Goal: Information Seeking & Learning: Learn about a topic

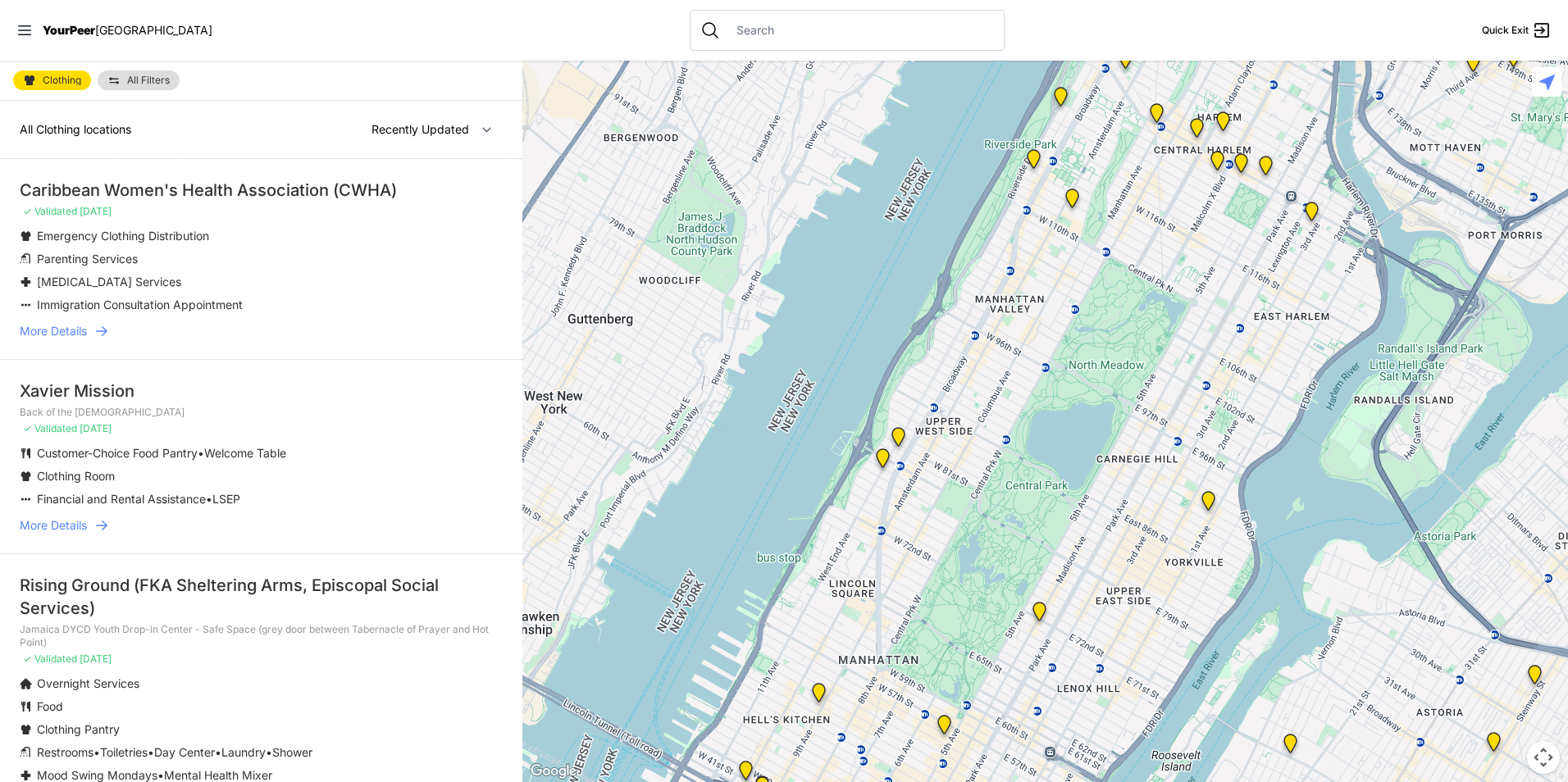
click at [141, 81] on span "All Filters" at bounding box center [148, 80] width 43 height 10
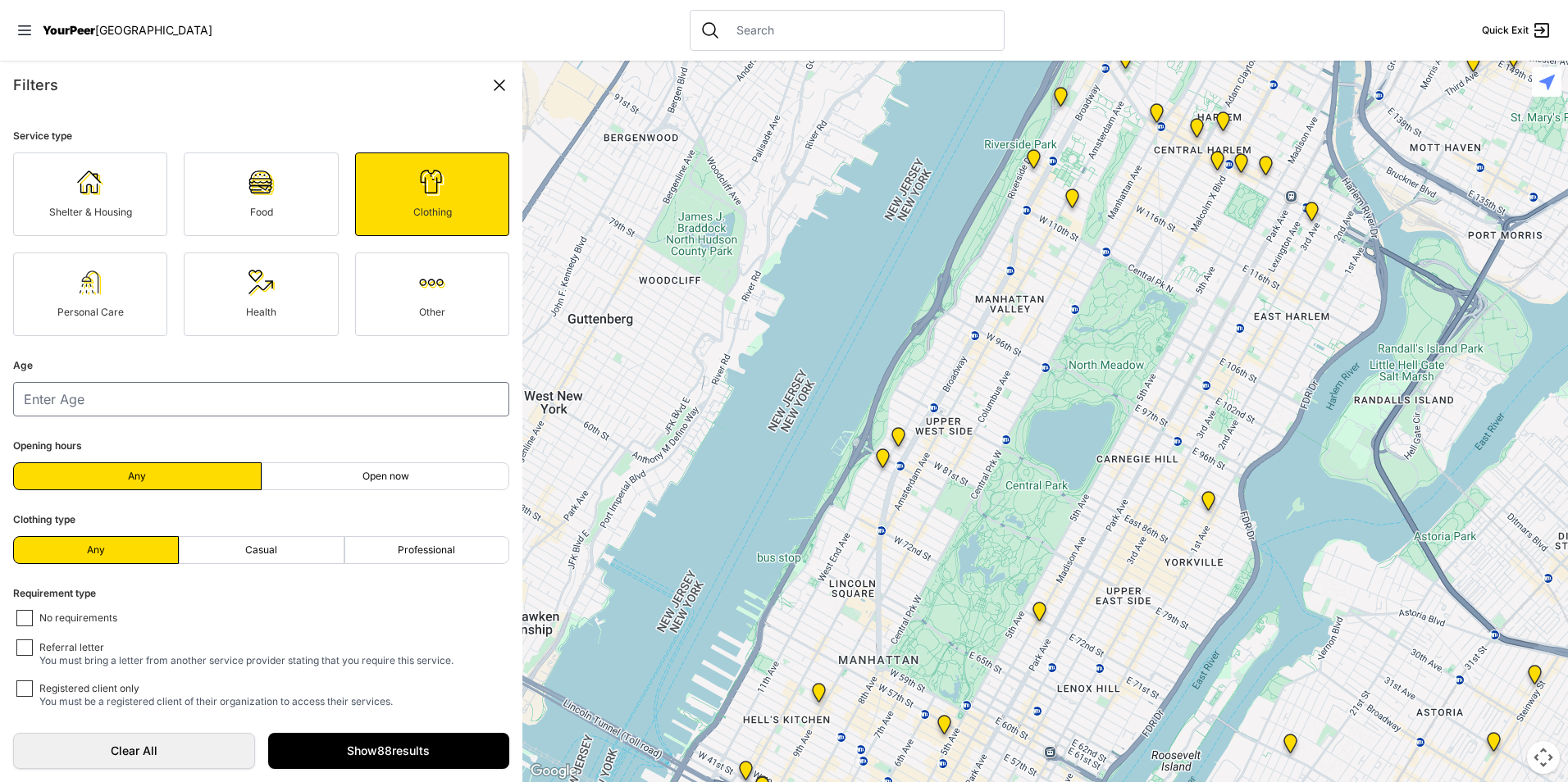
click at [422, 184] on img at bounding box center [432, 182] width 26 height 26
click at [240, 412] on input "number" at bounding box center [260, 399] width 496 height 34
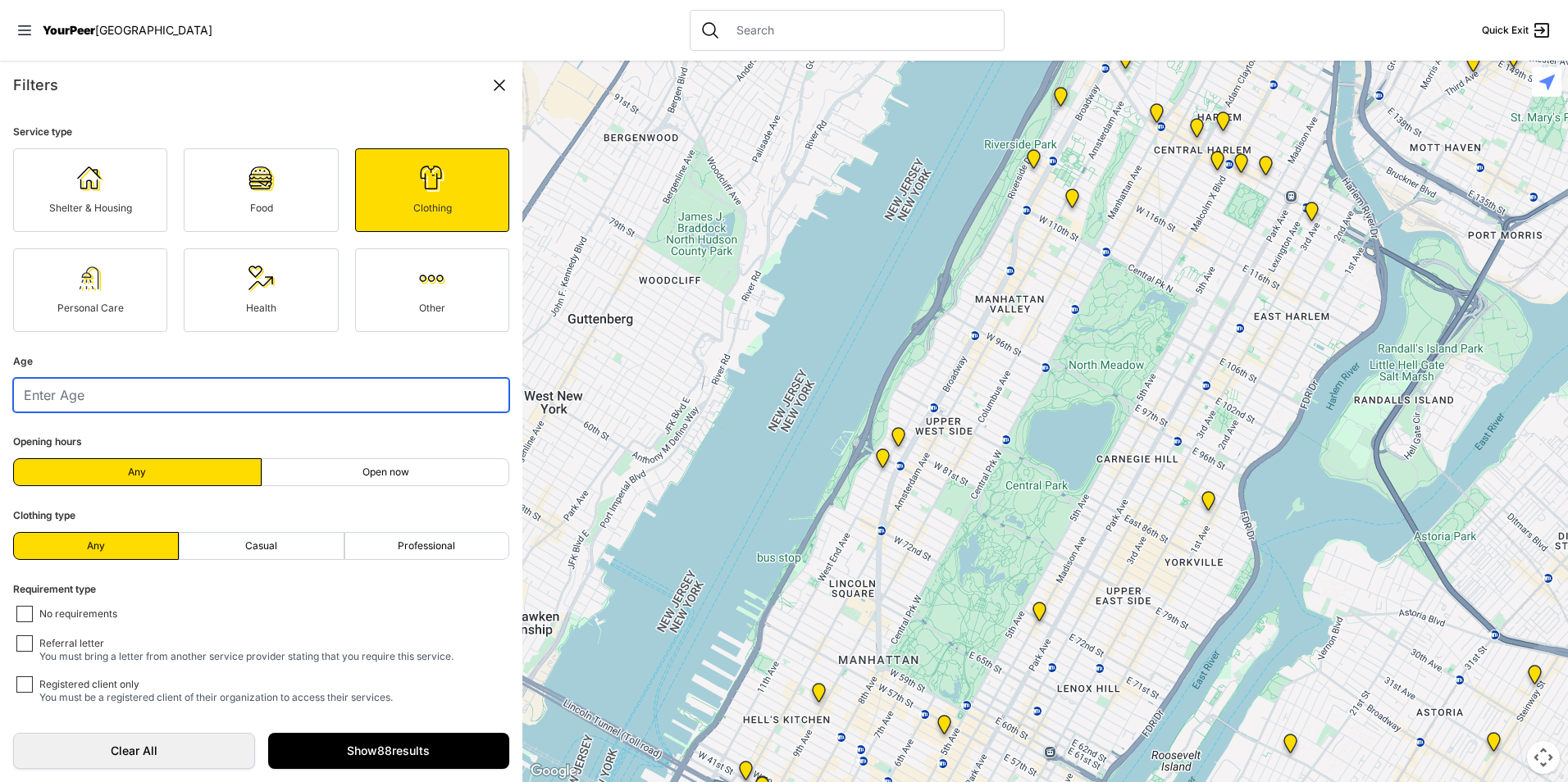
scroll to position [5, 0]
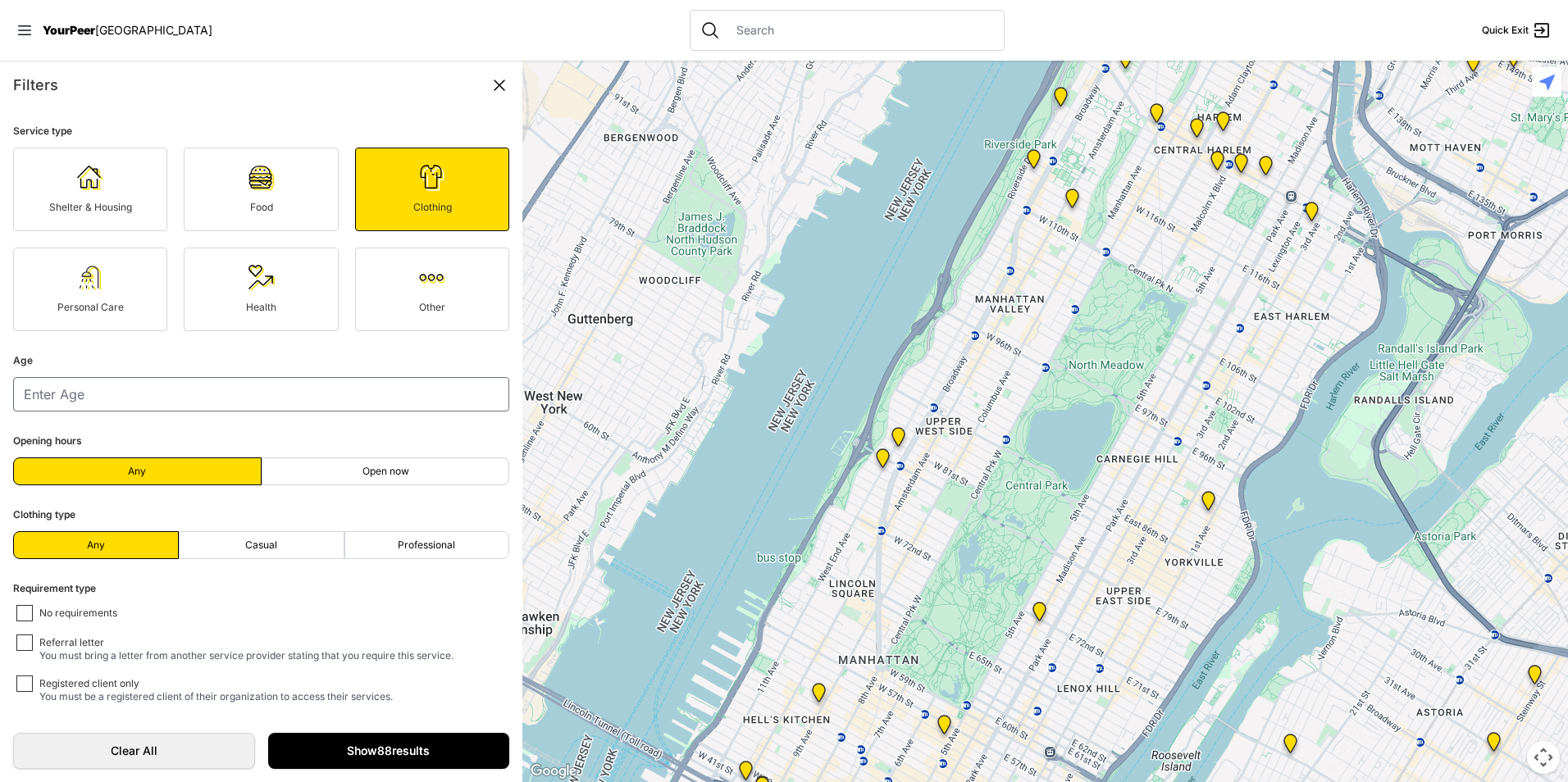
click at [447, 754] on link "Show 88 results" at bounding box center [389, 751] width 242 height 36
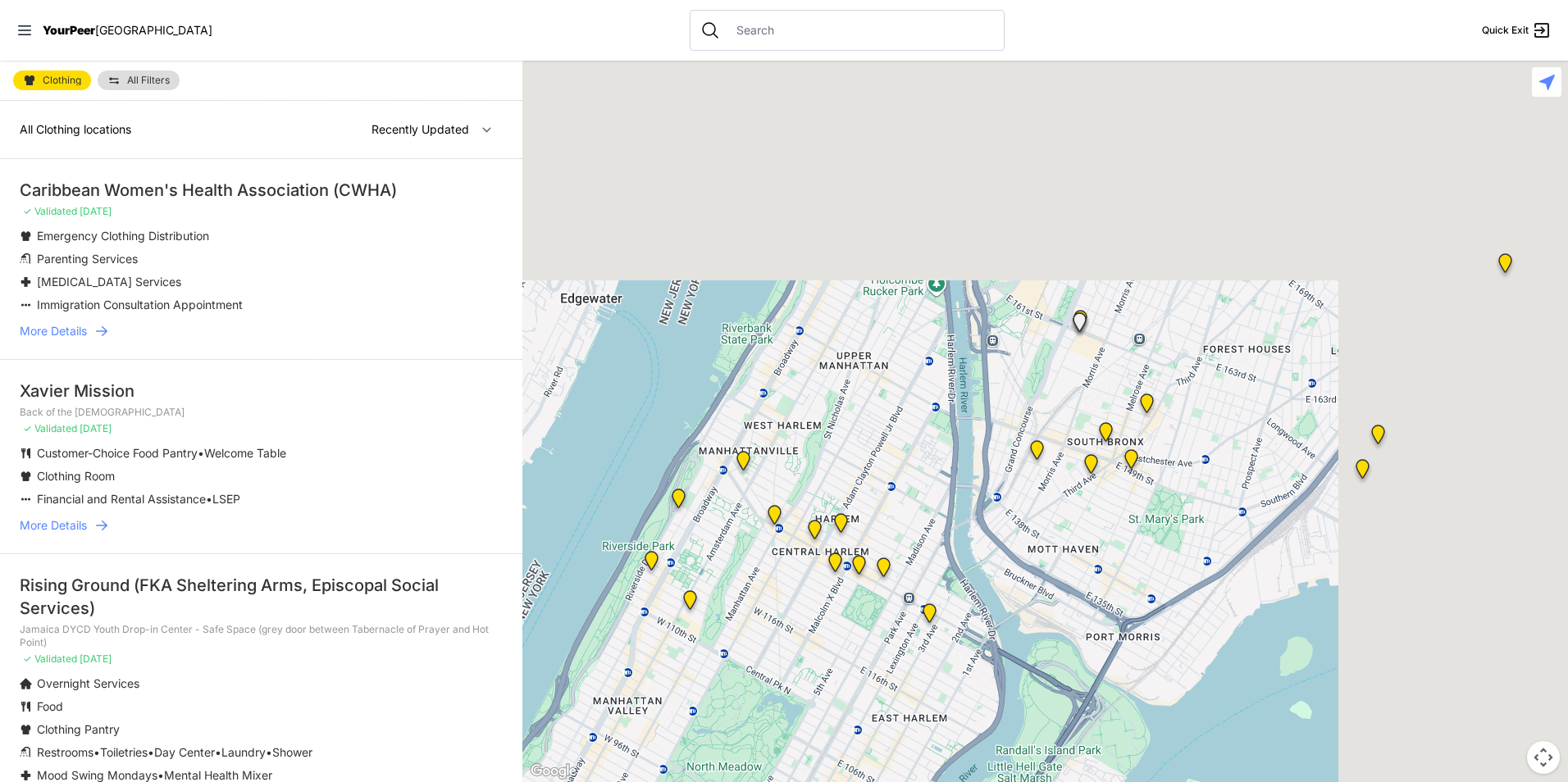
drag, startPoint x: 1216, startPoint y: 329, endPoint x: 736, endPoint y: 825, distance: 690.2
click at [736, 782] on html "View map Close panel YourPeer [GEOGRAPHIC_DATA] Quick Exit Single Adult Familie…" at bounding box center [784, 391] width 1568 height 782
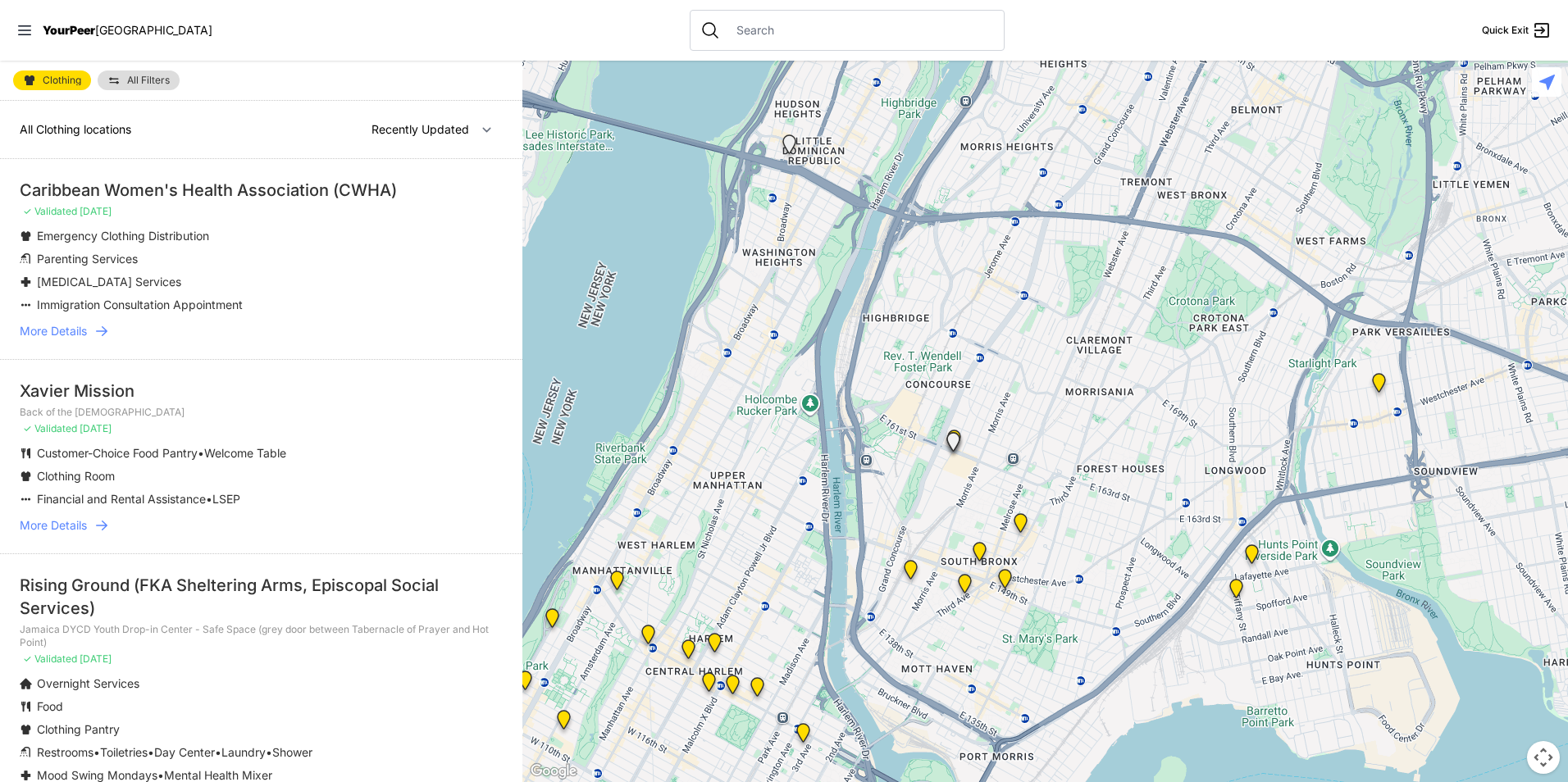
click at [1007, 579] on img "The Bronx Pride Center" at bounding box center [1005, 582] width 21 height 26
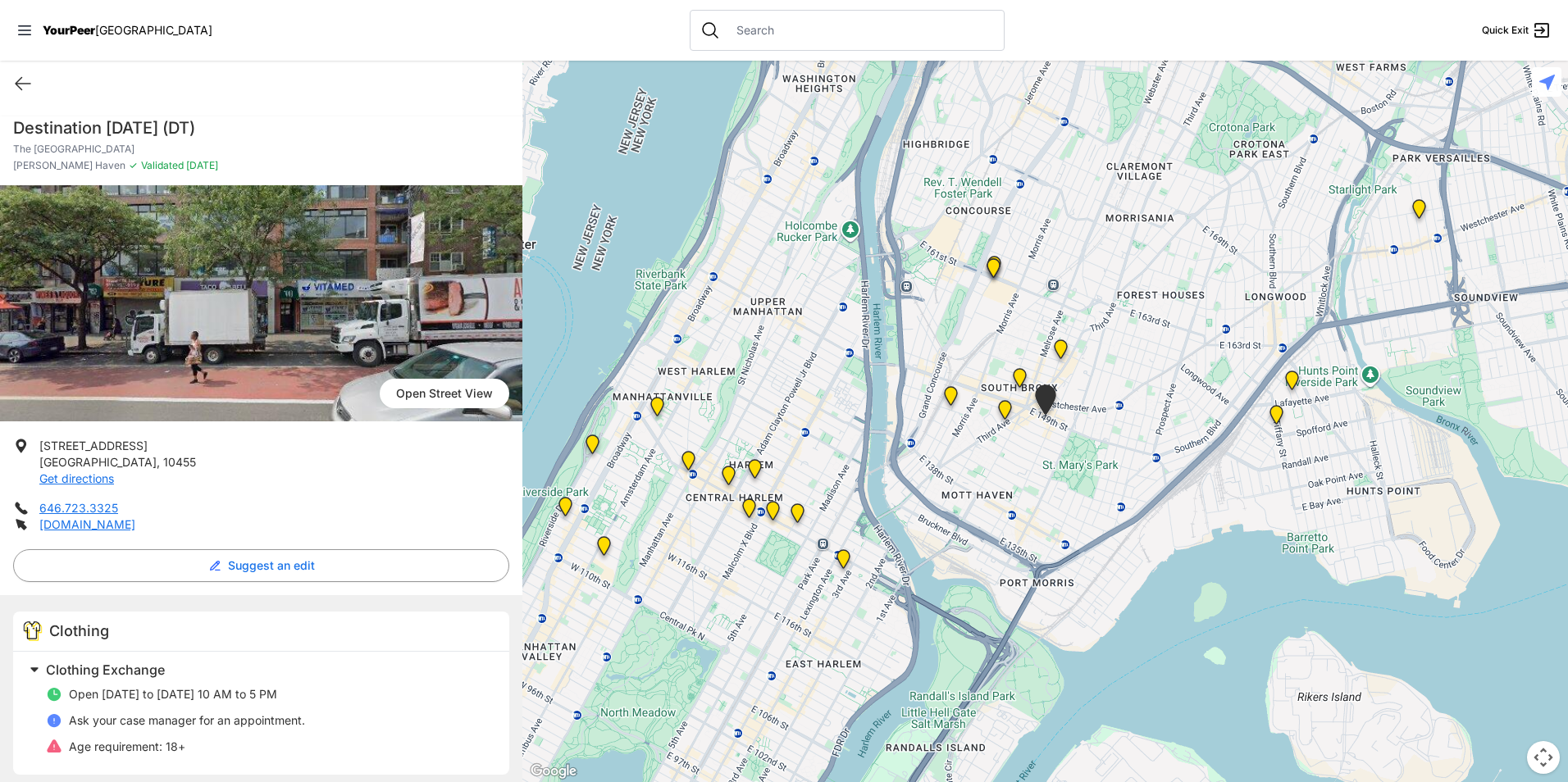
click at [0, 76] on html "View map Close panel YourPeer [GEOGRAPHIC_DATA] Quick Exit Single Adult Familie…" at bounding box center [784, 391] width 1568 height 782
click at [19, 86] on icon at bounding box center [23, 84] width 15 height 13
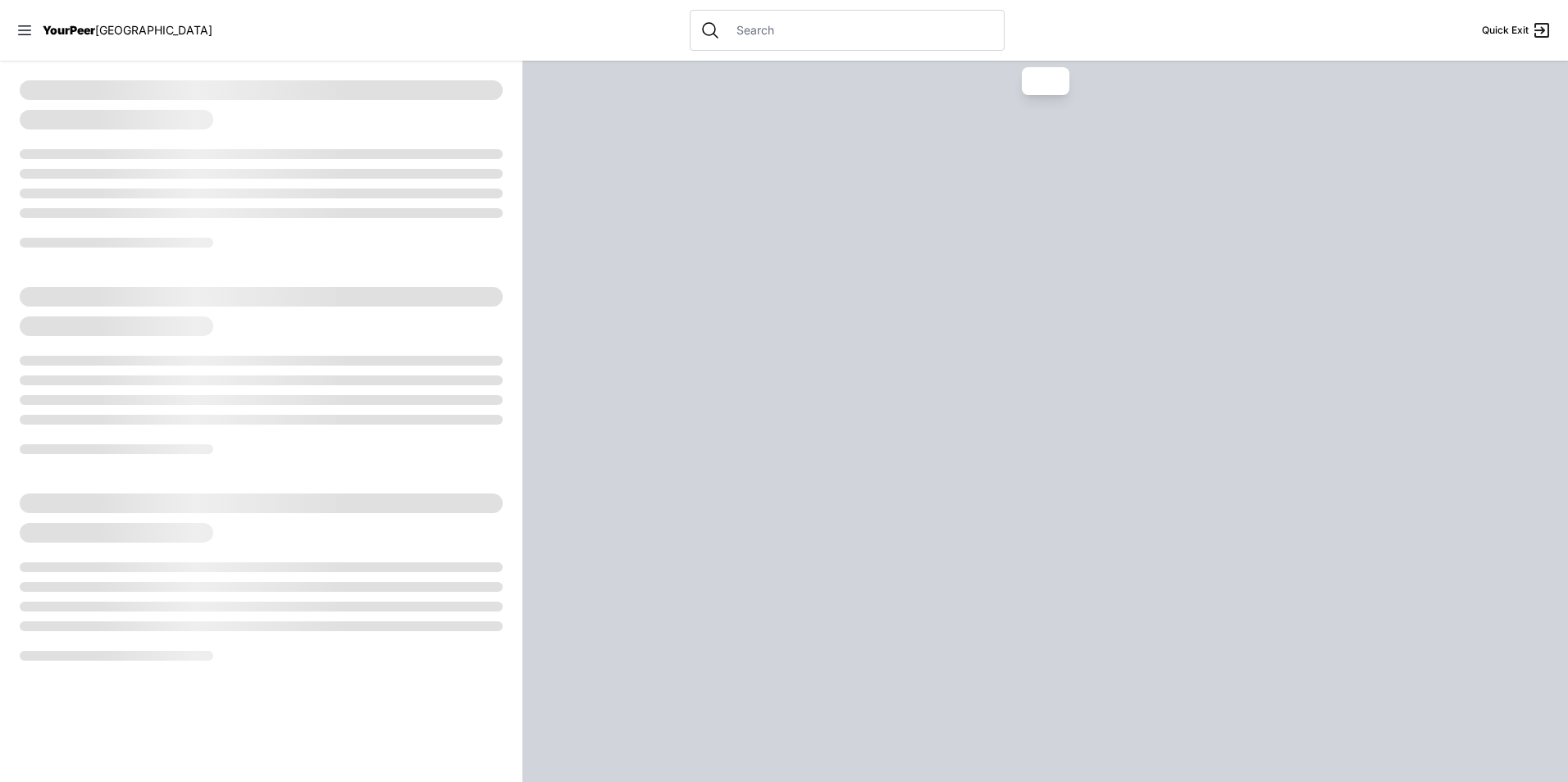
select select "recentlyUpdated"
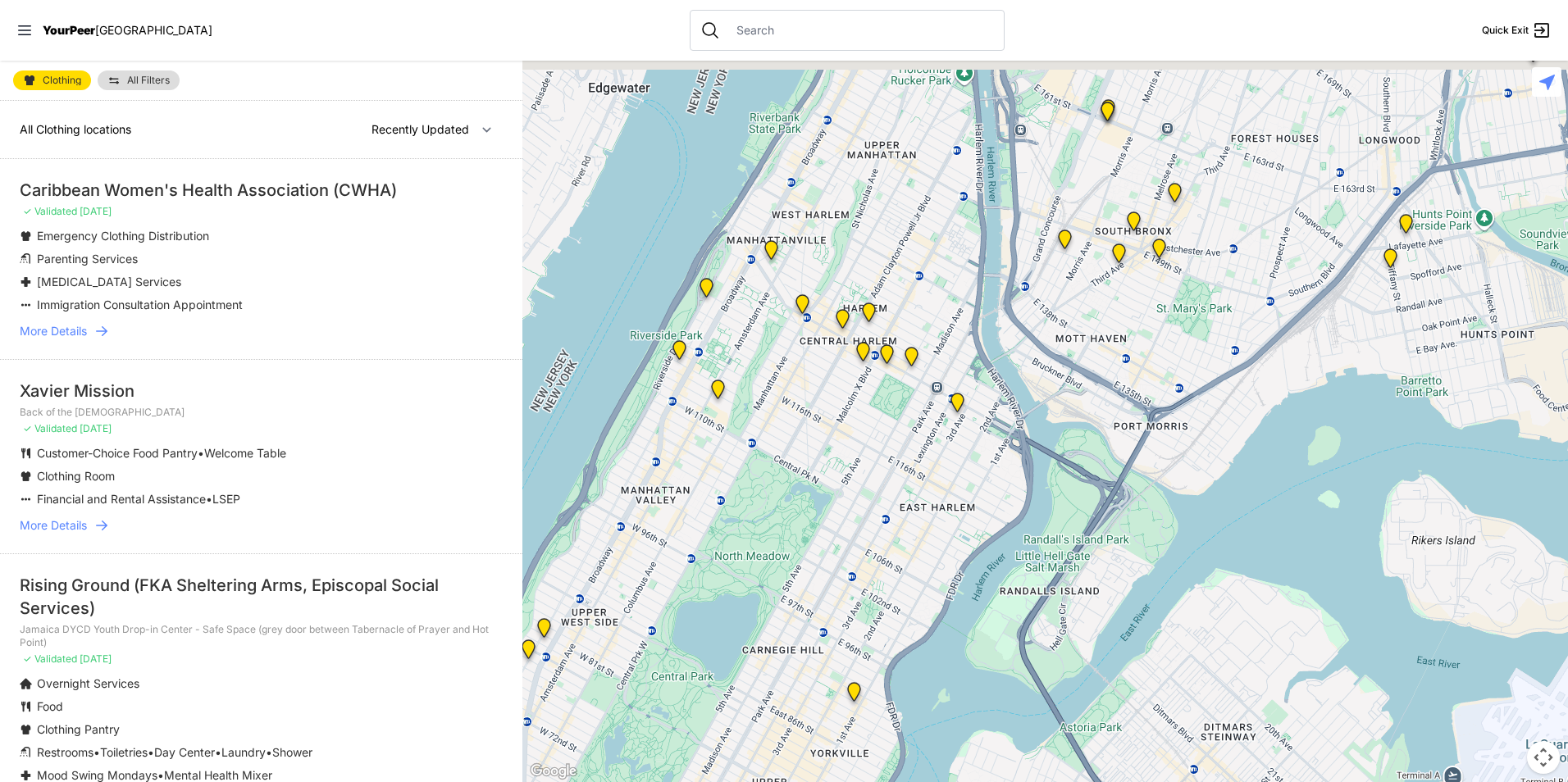
drag, startPoint x: 1213, startPoint y: 384, endPoint x: 1129, endPoint y: 333, distance: 98.3
click at [850, 577] on div at bounding box center [1045, 422] width 1046 height 722
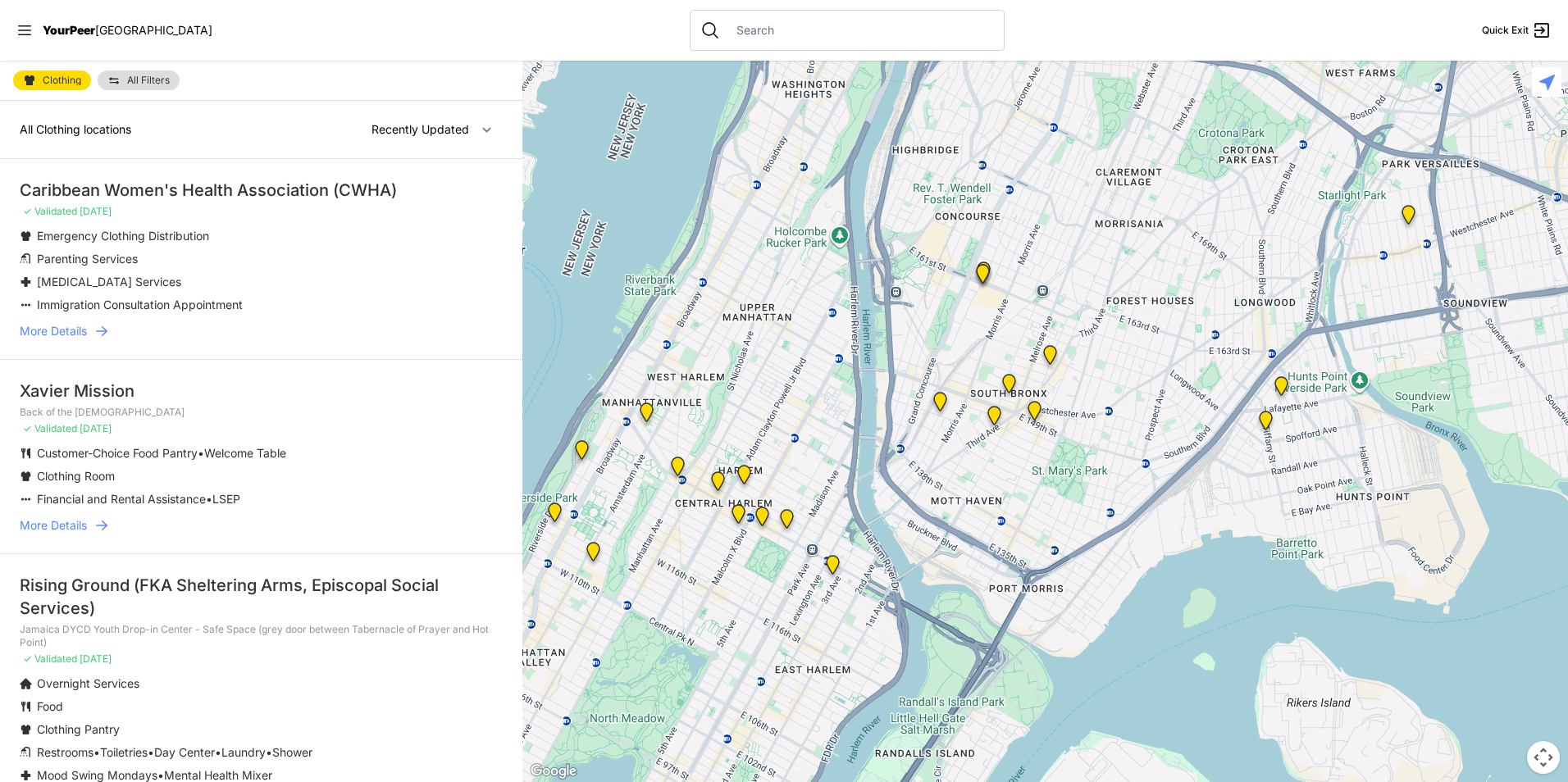
drag, startPoint x: 1166, startPoint y: 299, endPoint x: 1143, endPoint y: 430, distance: 133.0
click at [1143, 429] on div at bounding box center [1045, 422] width 1046 height 722
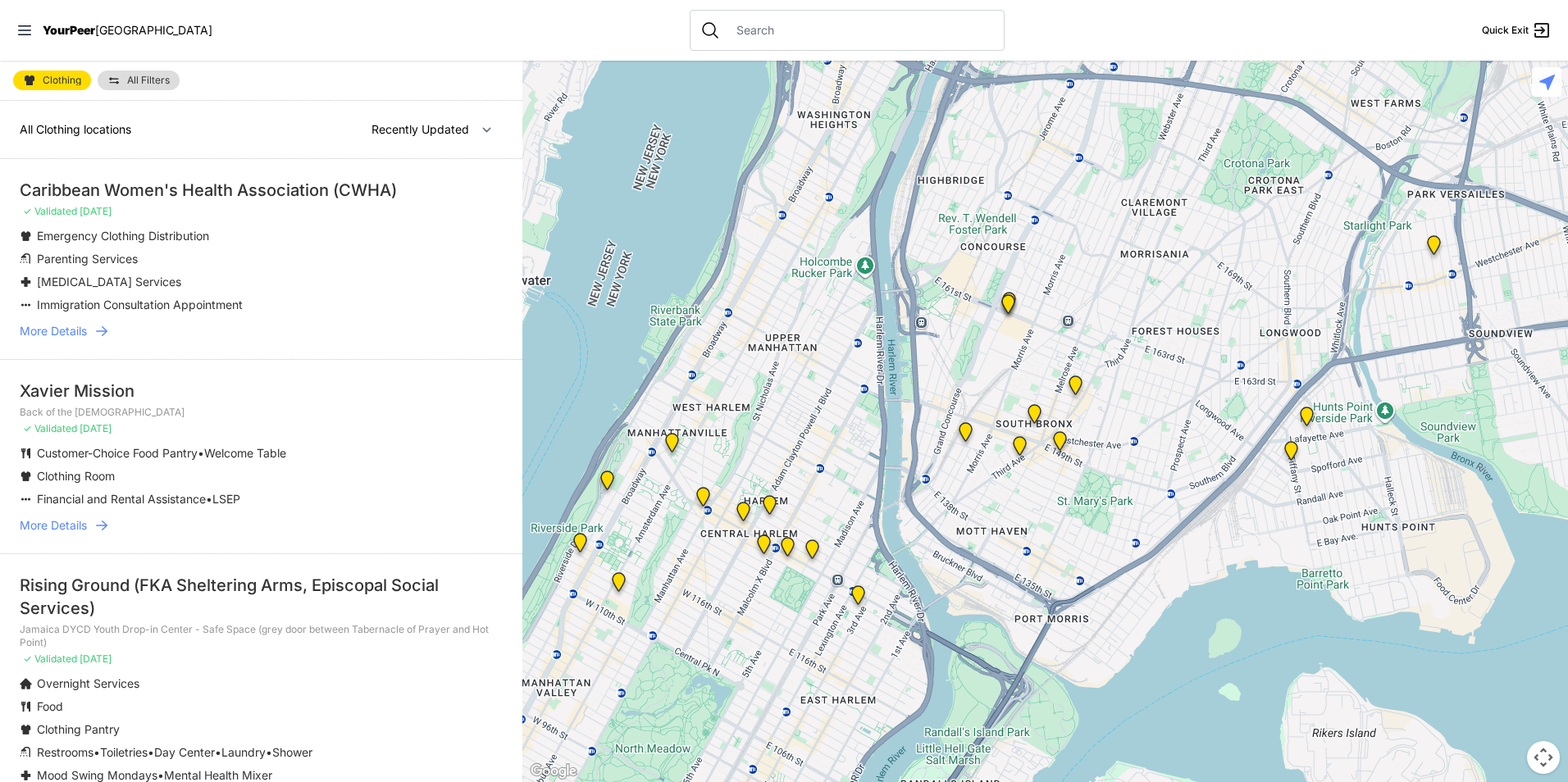
click at [1021, 445] on img at bounding box center [1019, 449] width 21 height 26
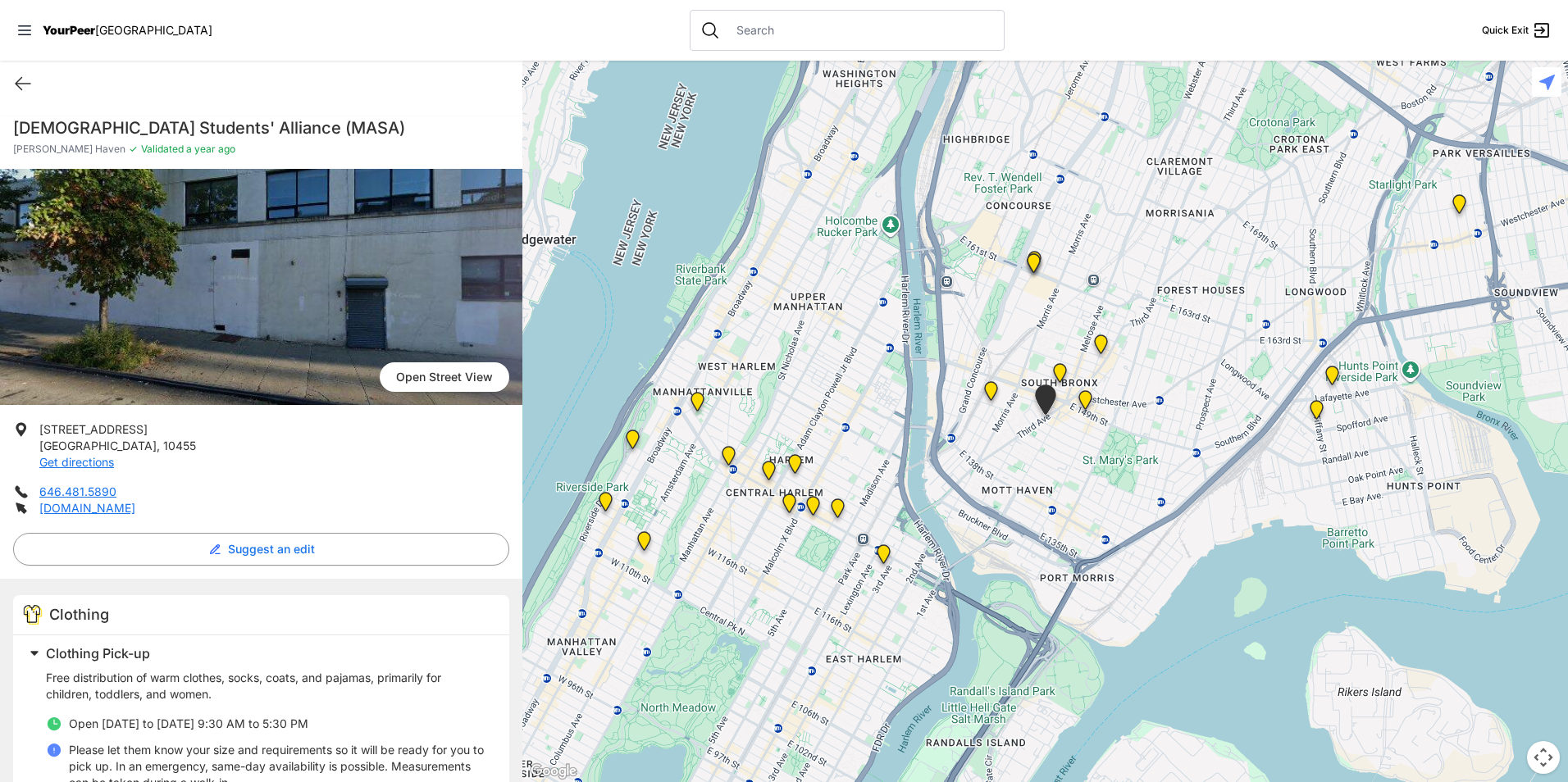
click at [1062, 372] on img "The Bronx" at bounding box center [1059, 376] width 21 height 26
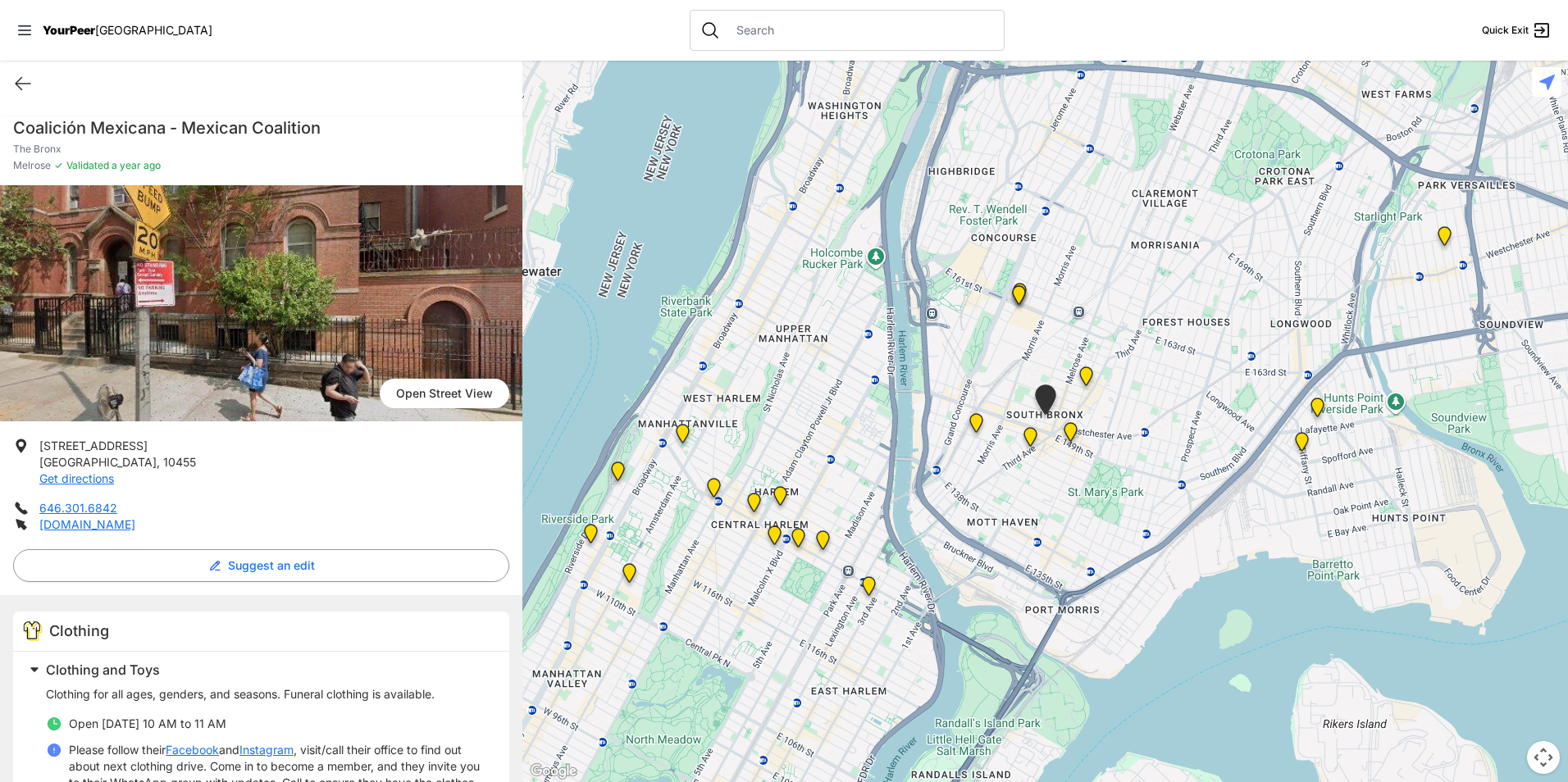
click at [1087, 374] on img "Bronx Youth Center (BYC)" at bounding box center [1086, 379] width 21 height 26
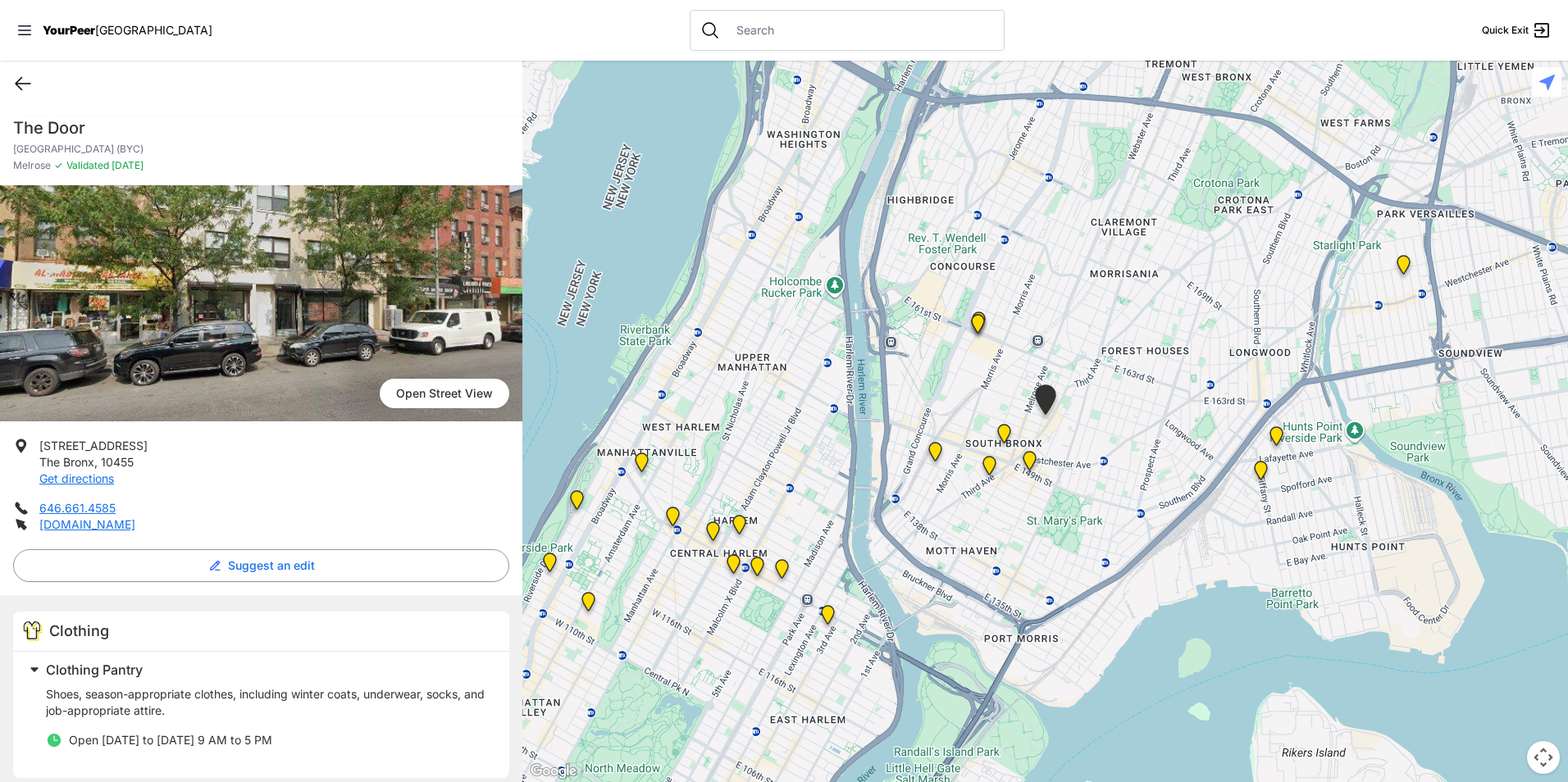
click at [22, 81] on icon at bounding box center [23, 83] width 20 height 20
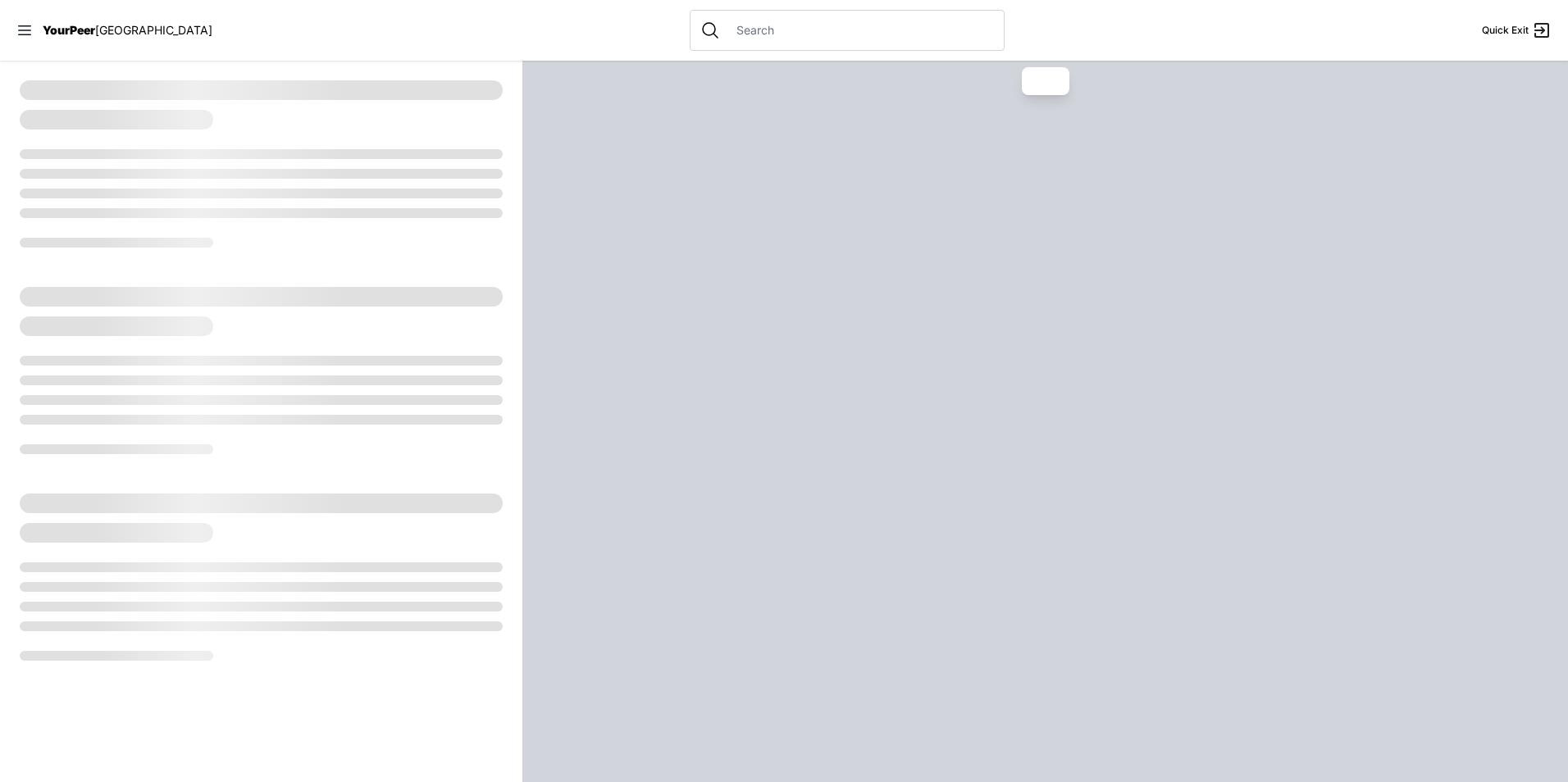
select select "recentlyUpdated"
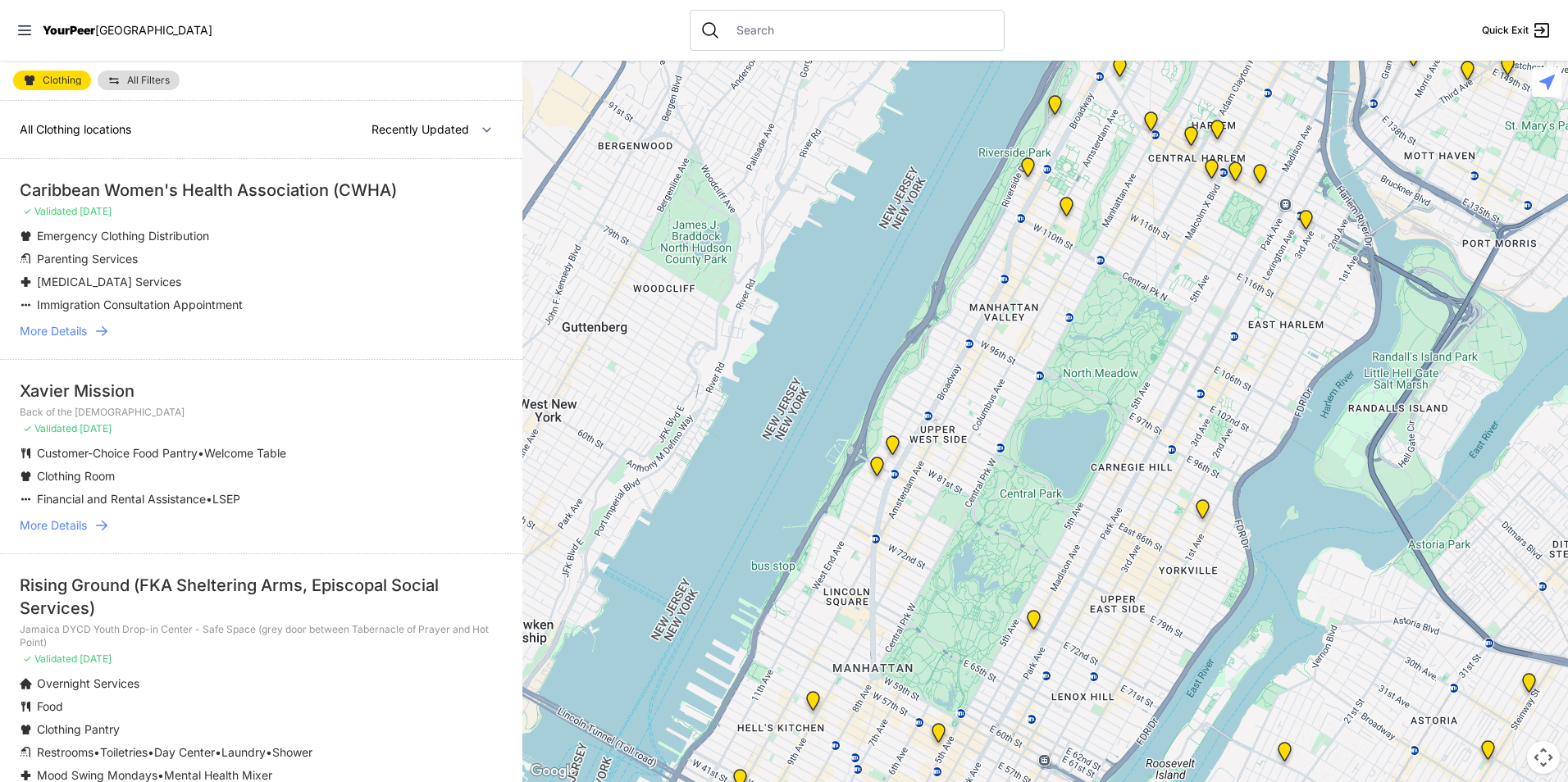
drag, startPoint x: 1096, startPoint y: 440, endPoint x: 677, endPoint y: 590, distance: 445.0
click at [674, 592] on div at bounding box center [1045, 422] width 1046 height 722
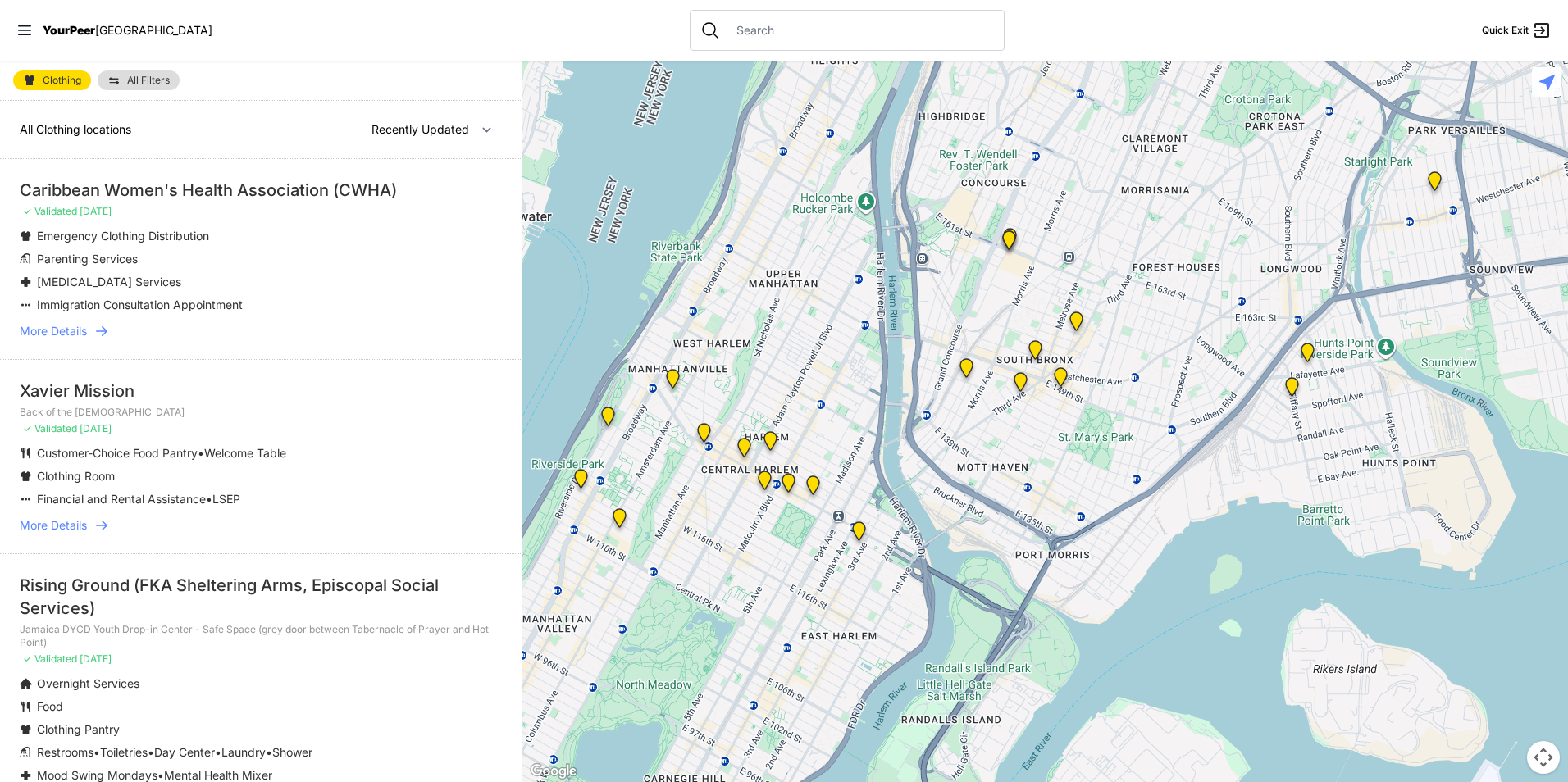
drag, startPoint x: 1040, startPoint y: 523, endPoint x: 1038, endPoint y: 560, distance: 37.1
click at [1034, 595] on div at bounding box center [1045, 422] width 1046 height 722
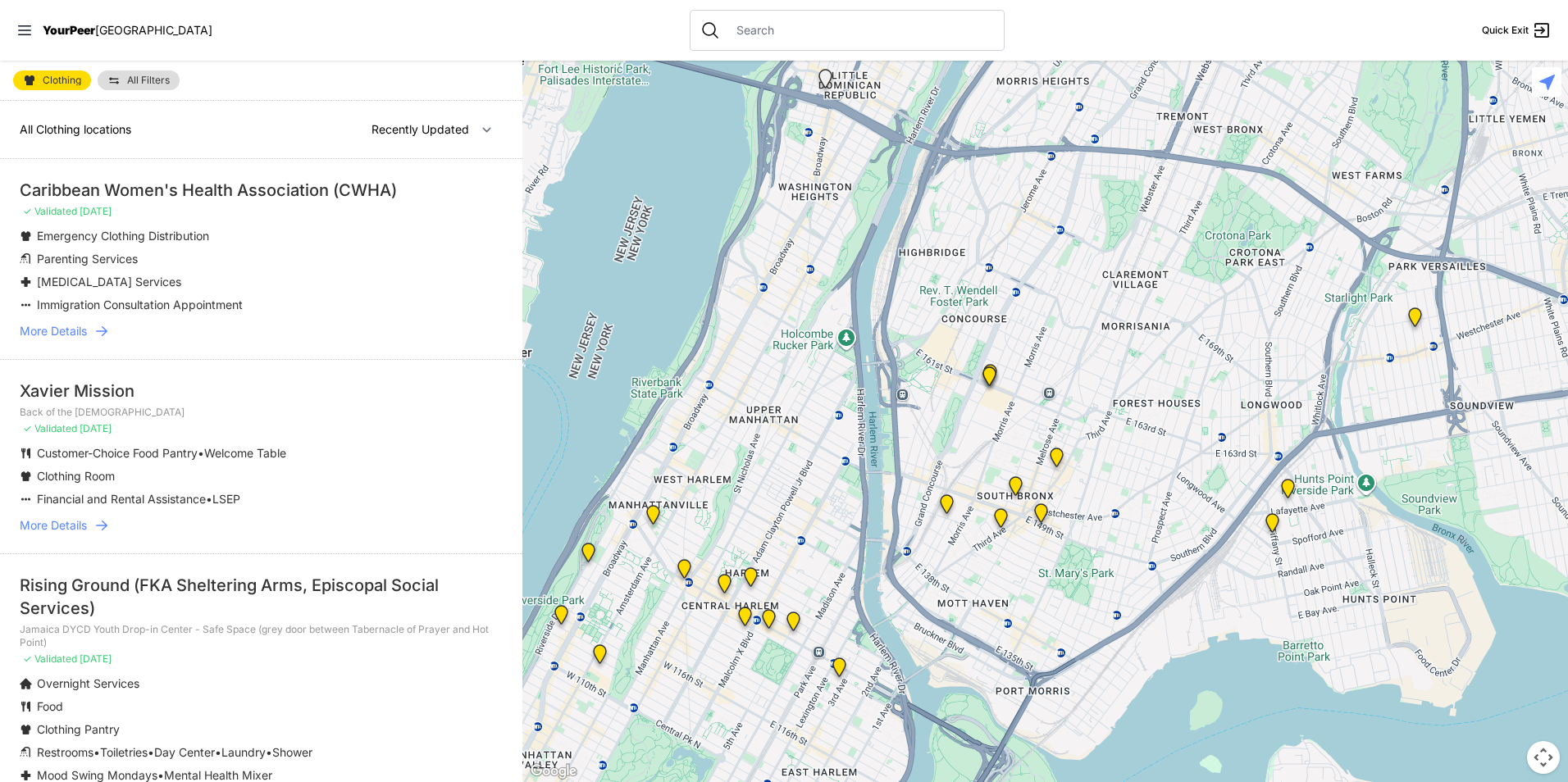
click at [1055, 452] on img "Bronx Youth Center (BYC)" at bounding box center [1057, 461] width 21 height 26
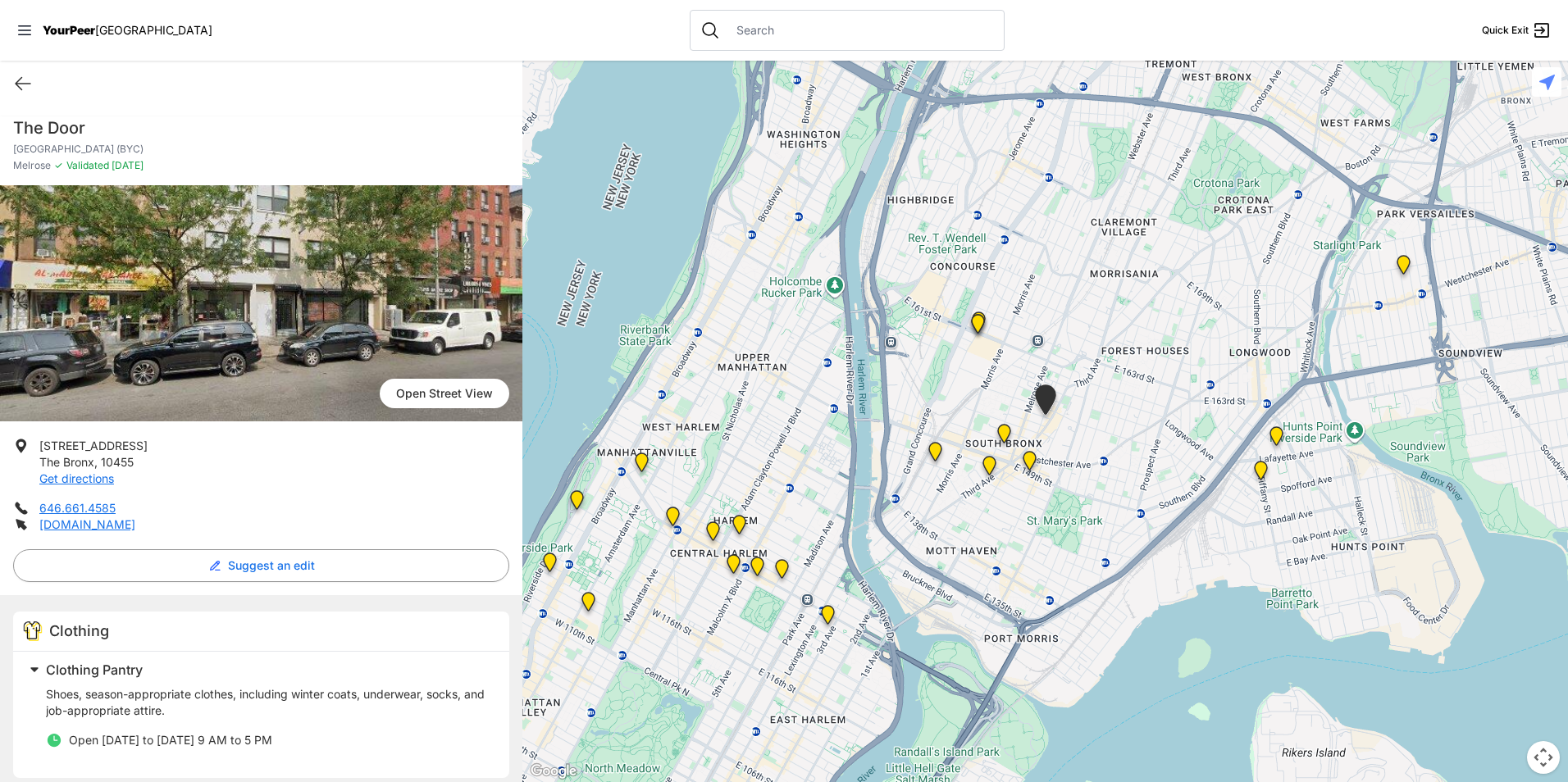
click at [10, 90] on div "Quick Exit" at bounding box center [261, 83] width 522 height 46
click at [30, 80] on icon at bounding box center [23, 83] width 20 height 20
select select "recentlyUpdated"
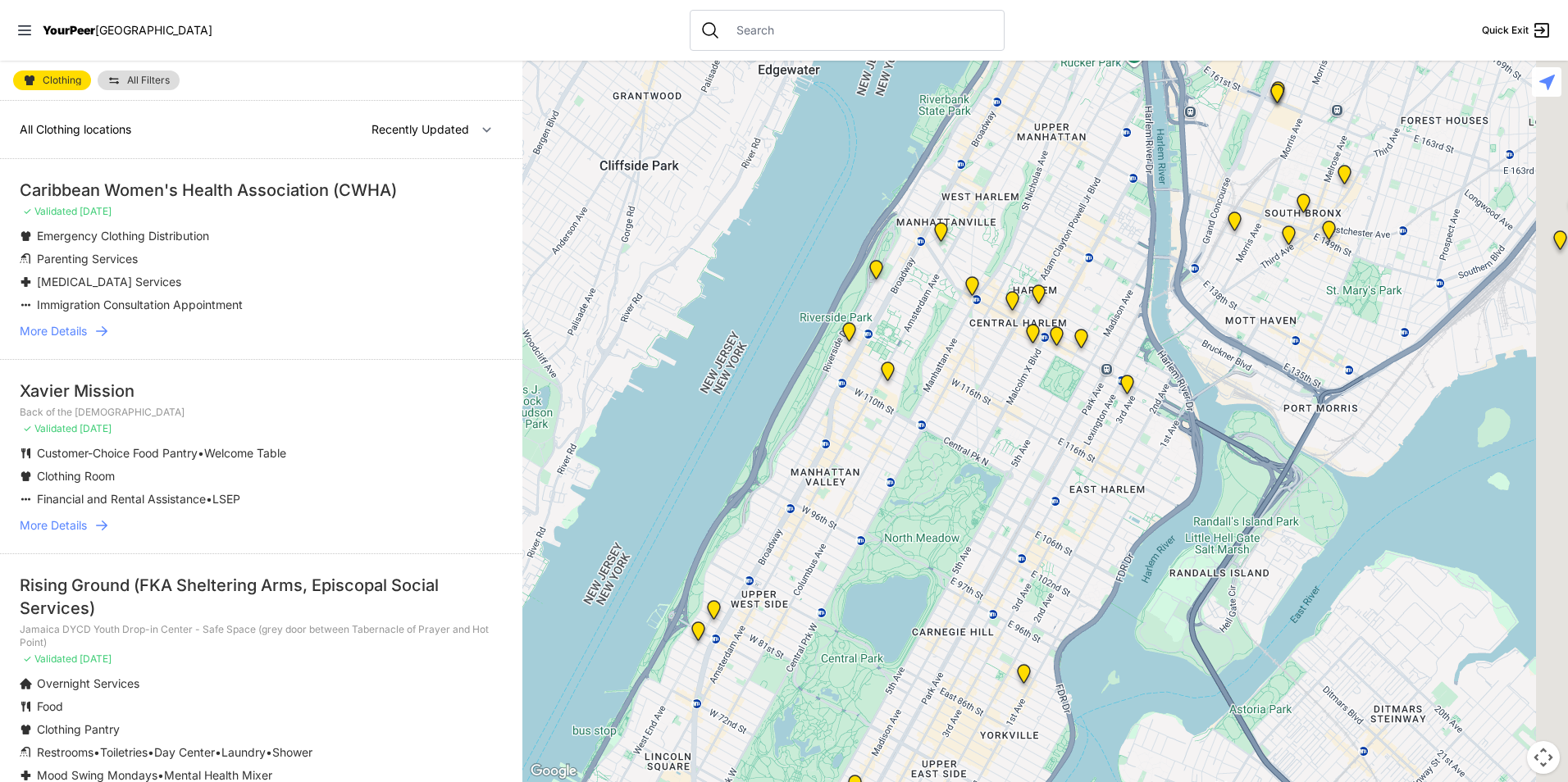
drag, startPoint x: 982, startPoint y: 474, endPoint x: 722, endPoint y: 647, distance: 312.3
click at [722, 648] on div at bounding box center [1045, 422] width 1046 height 722
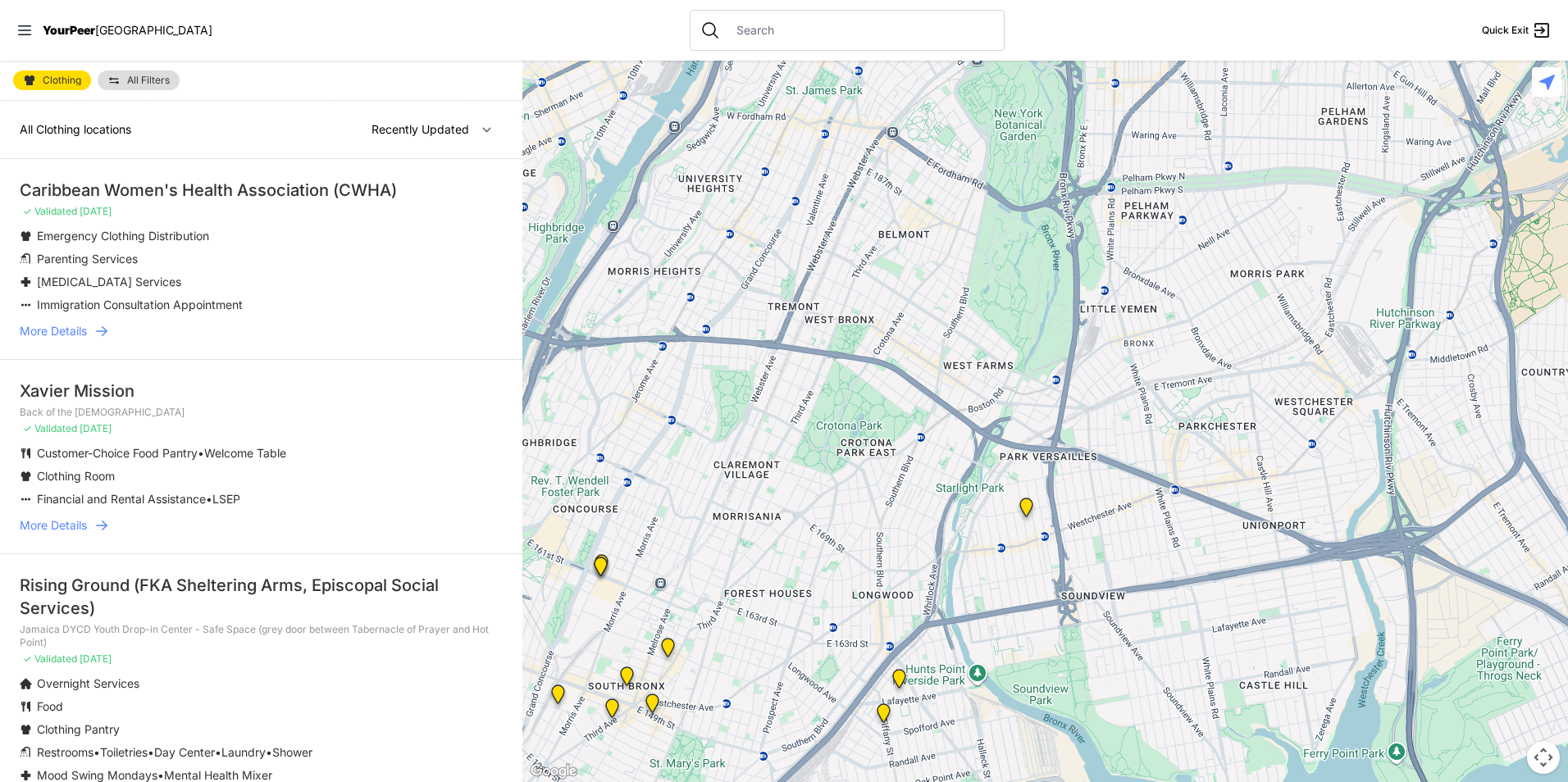
drag, startPoint x: 930, startPoint y: 460, endPoint x: 1059, endPoint y: 425, distance: 133.7
click at [1098, 397] on div at bounding box center [1045, 422] width 1046 height 722
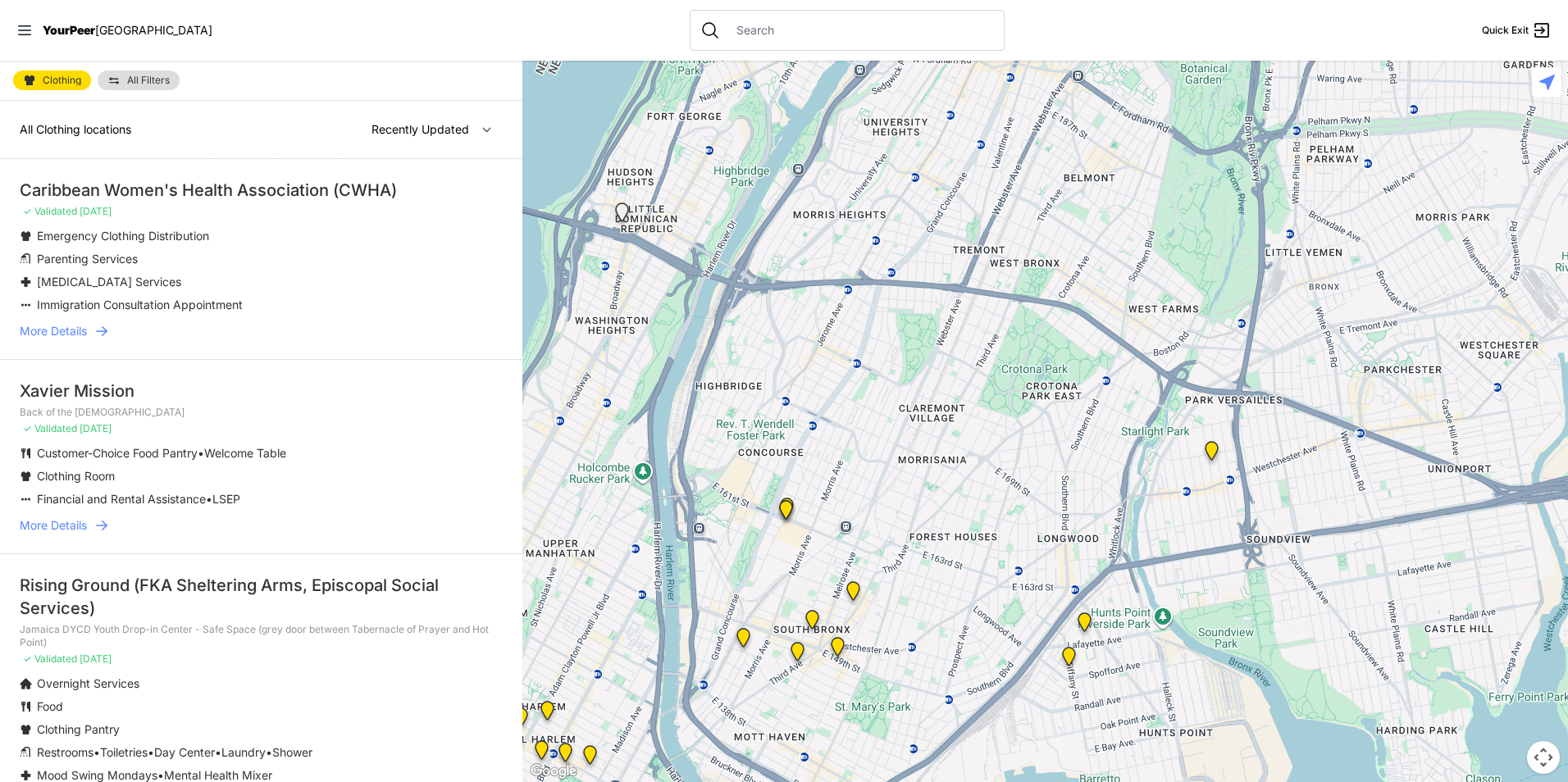
drag, startPoint x: 717, startPoint y: 561, endPoint x: 855, endPoint y: 539, distance: 139.7
click at [855, 539] on div at bounding box center [1045, 422] width 1046 height 722
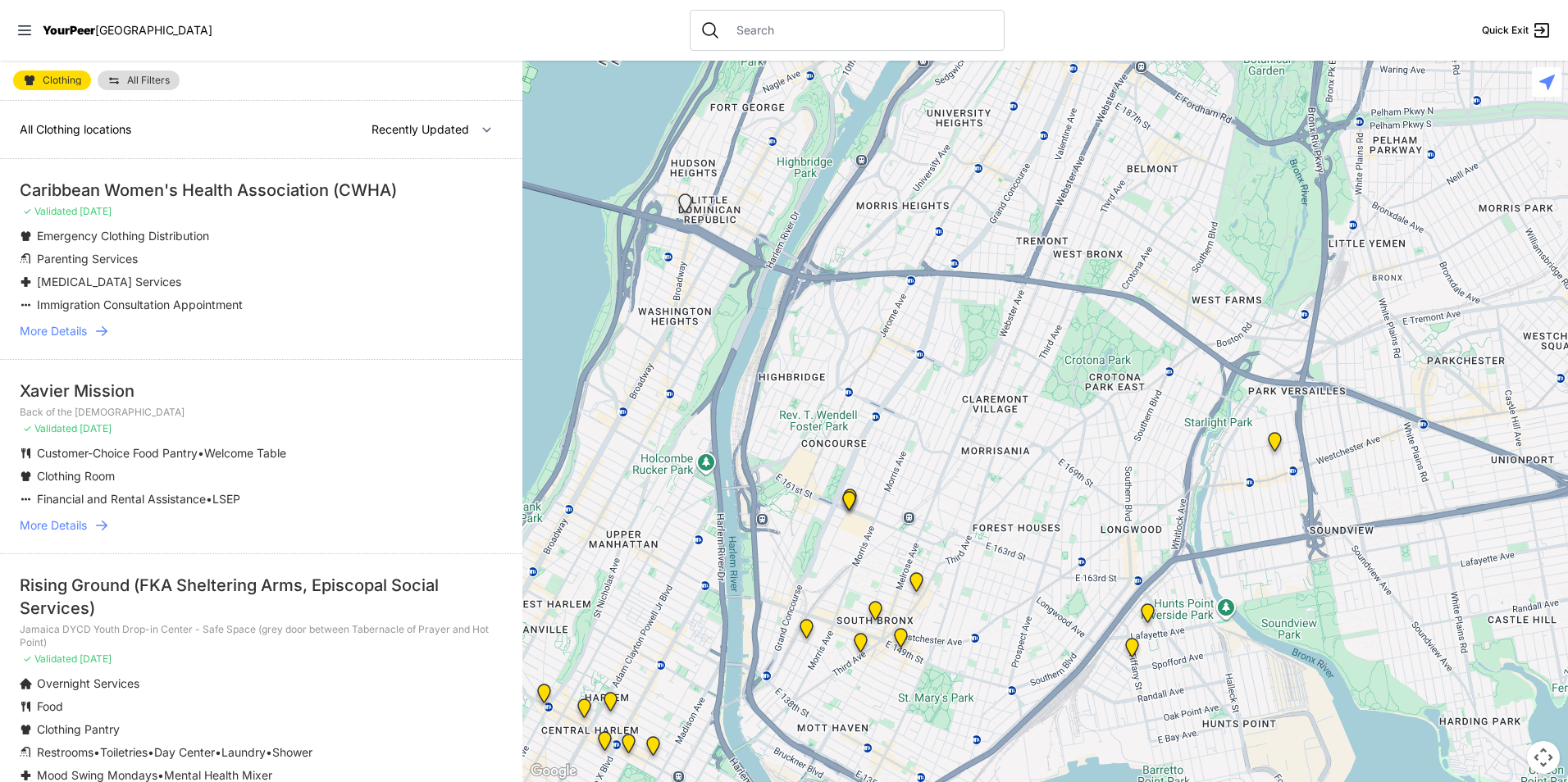
click at [871, 613] on img "The Bronx" at bounding box center [875, 614] width 21 height 26
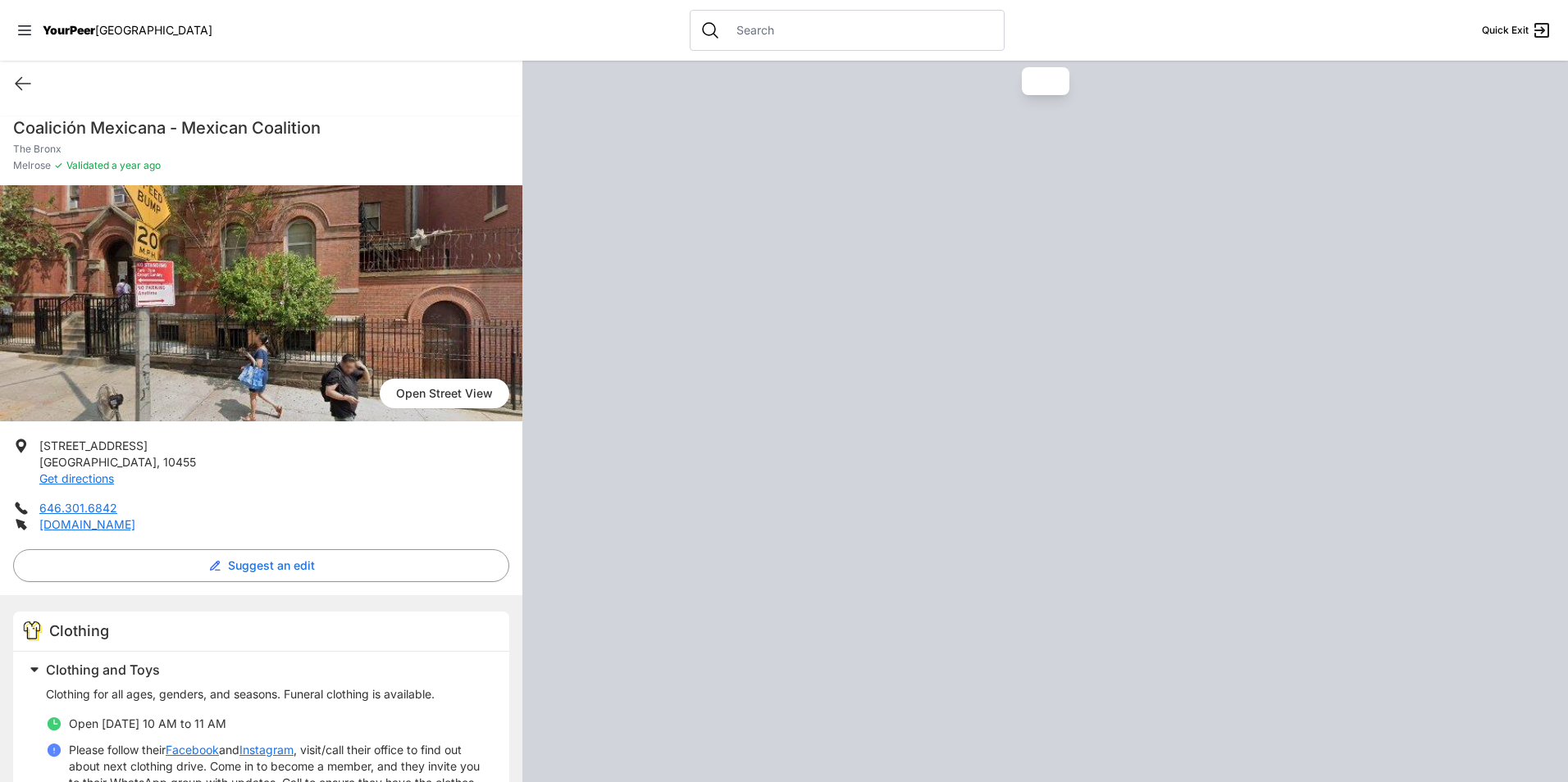
click at [879, 605] on div at bounding box center [1045, 422] width 1046 height 722
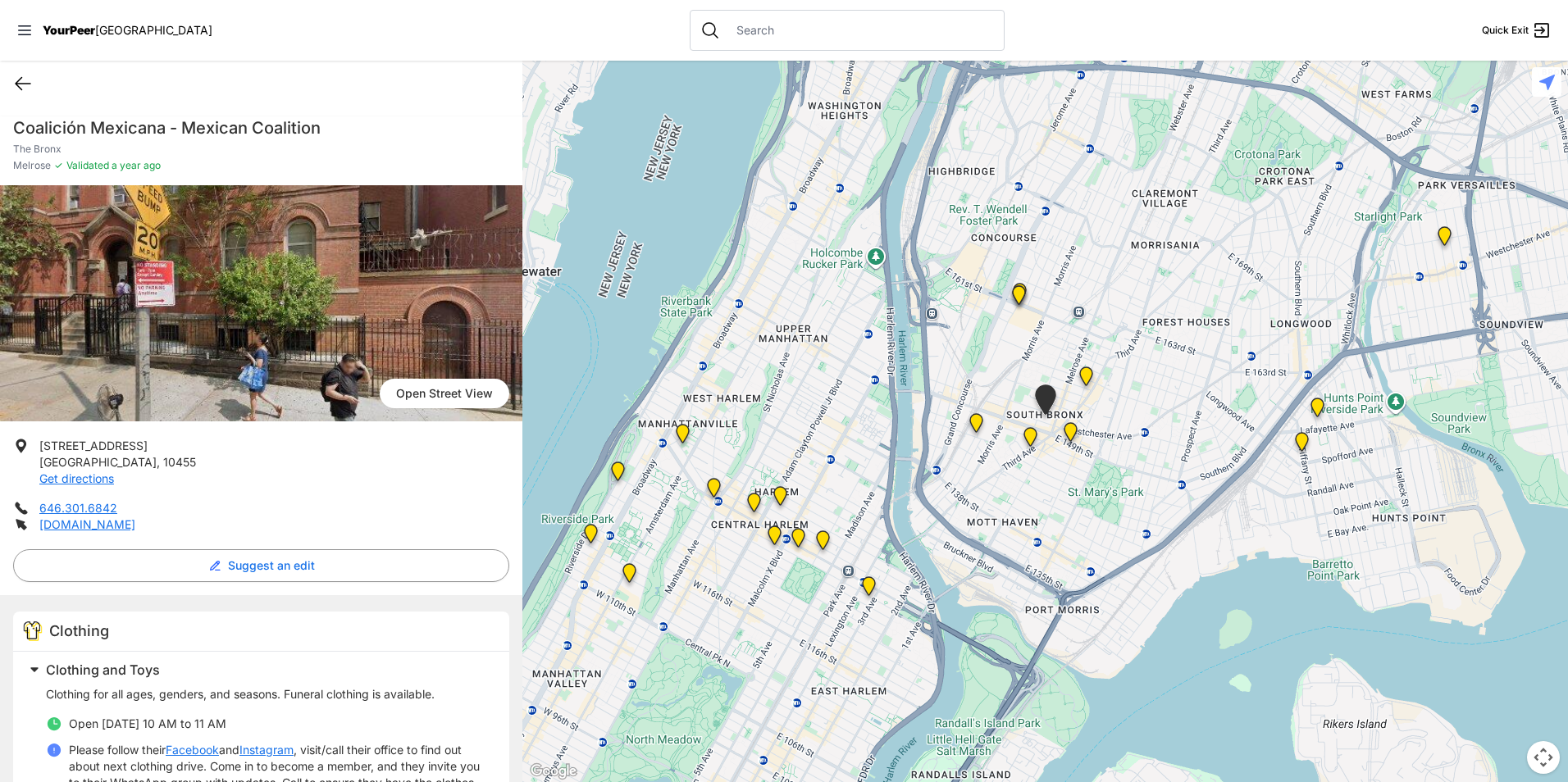
click at [30, 74] on icon at bounding box center [23, 83] width 20 height 20
select select "recentlyUpdated"
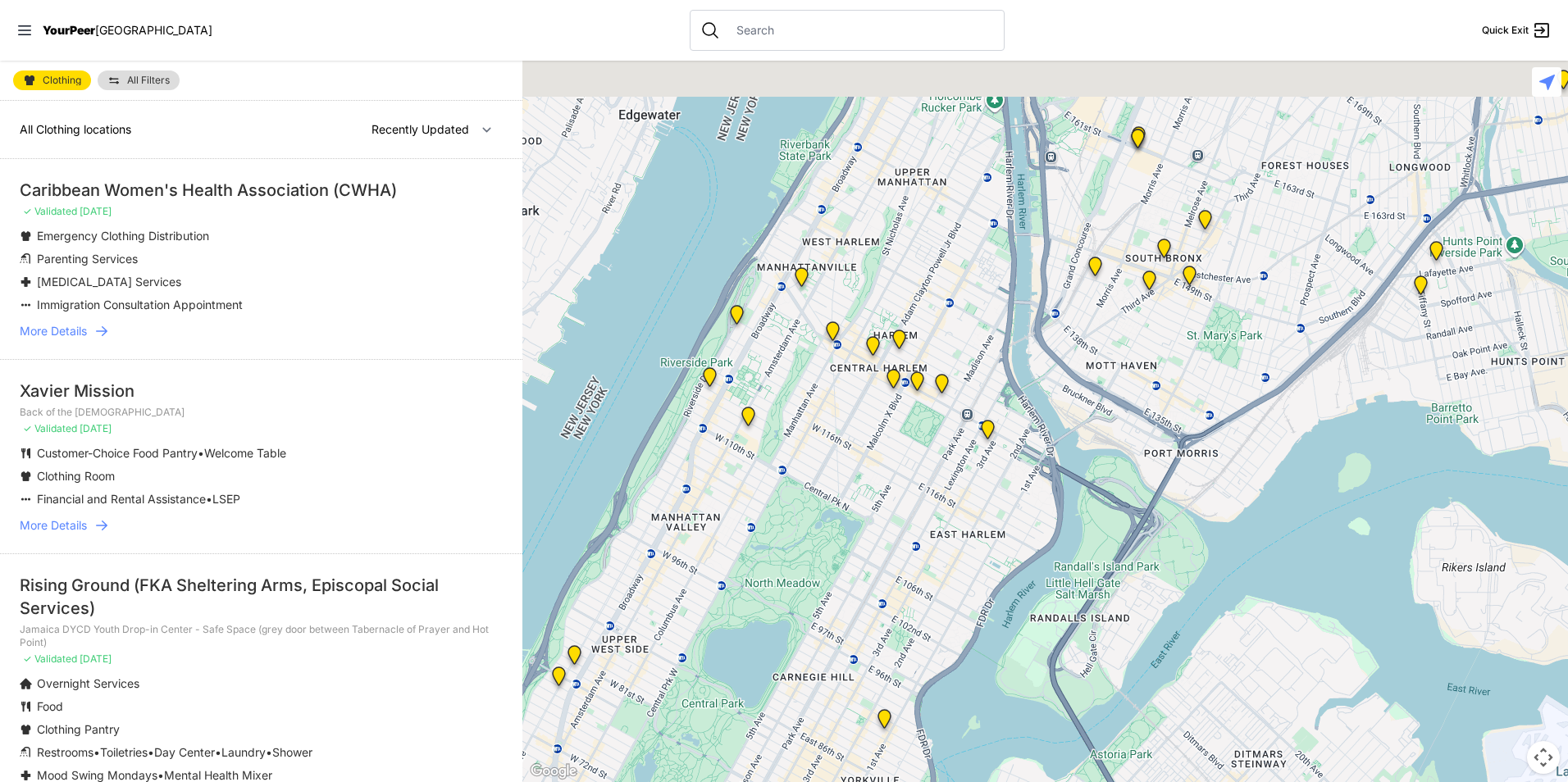
drag, startPoint x: 1259, startPoint y: 417, endPoint x: 929, endPoint y: 637, distance: 396.6
click at [929, 637] on div at bounding box center [1045, 422] width 1046 height 722
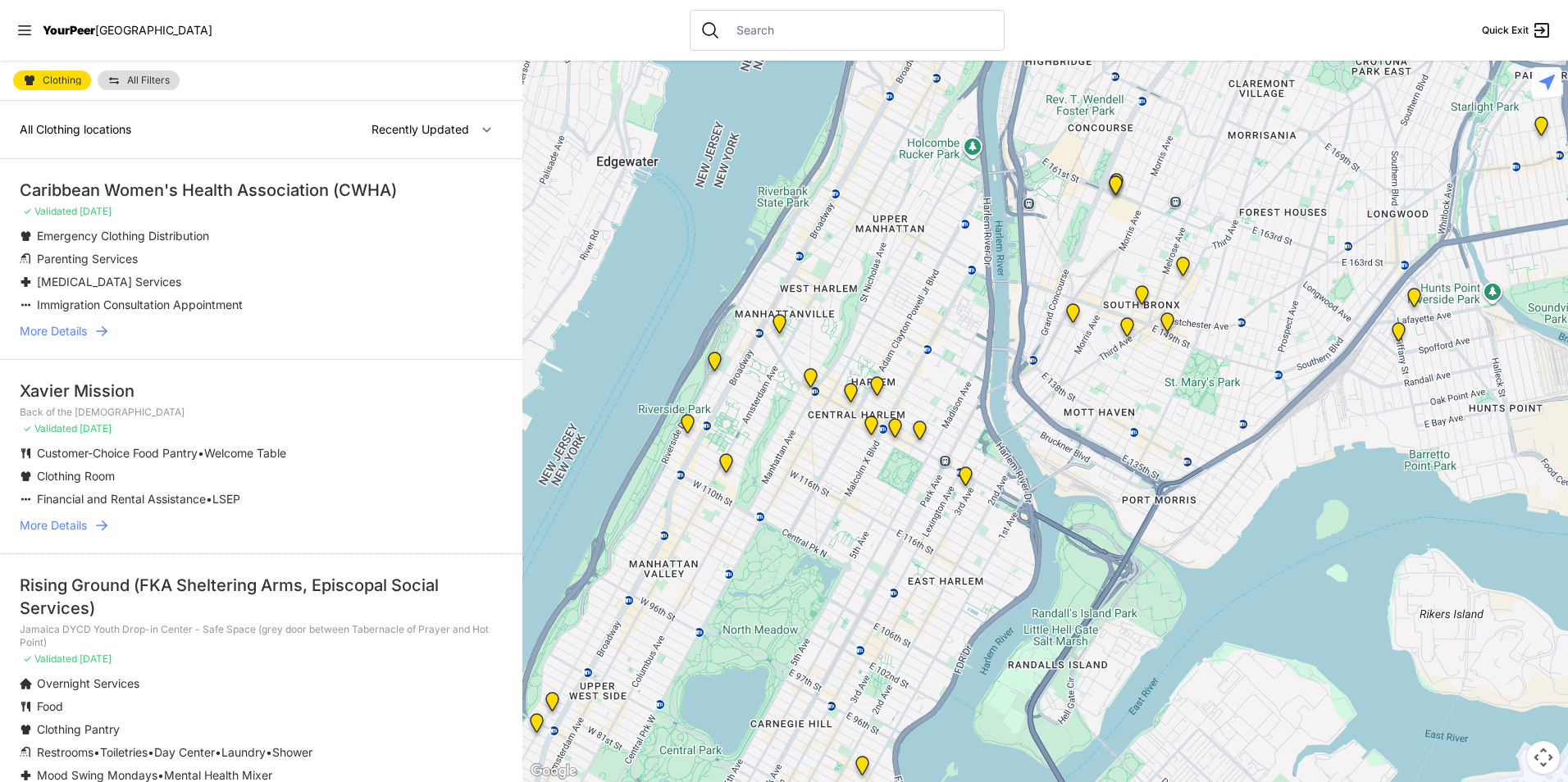
drag, startPoint x: 1055, startPoint y: 380, endPoint x: 1072, endPoint y: 427, distance: 50.0
click at [1072, 427] on div at bounding box center [1045, 422] width 1046 height 722
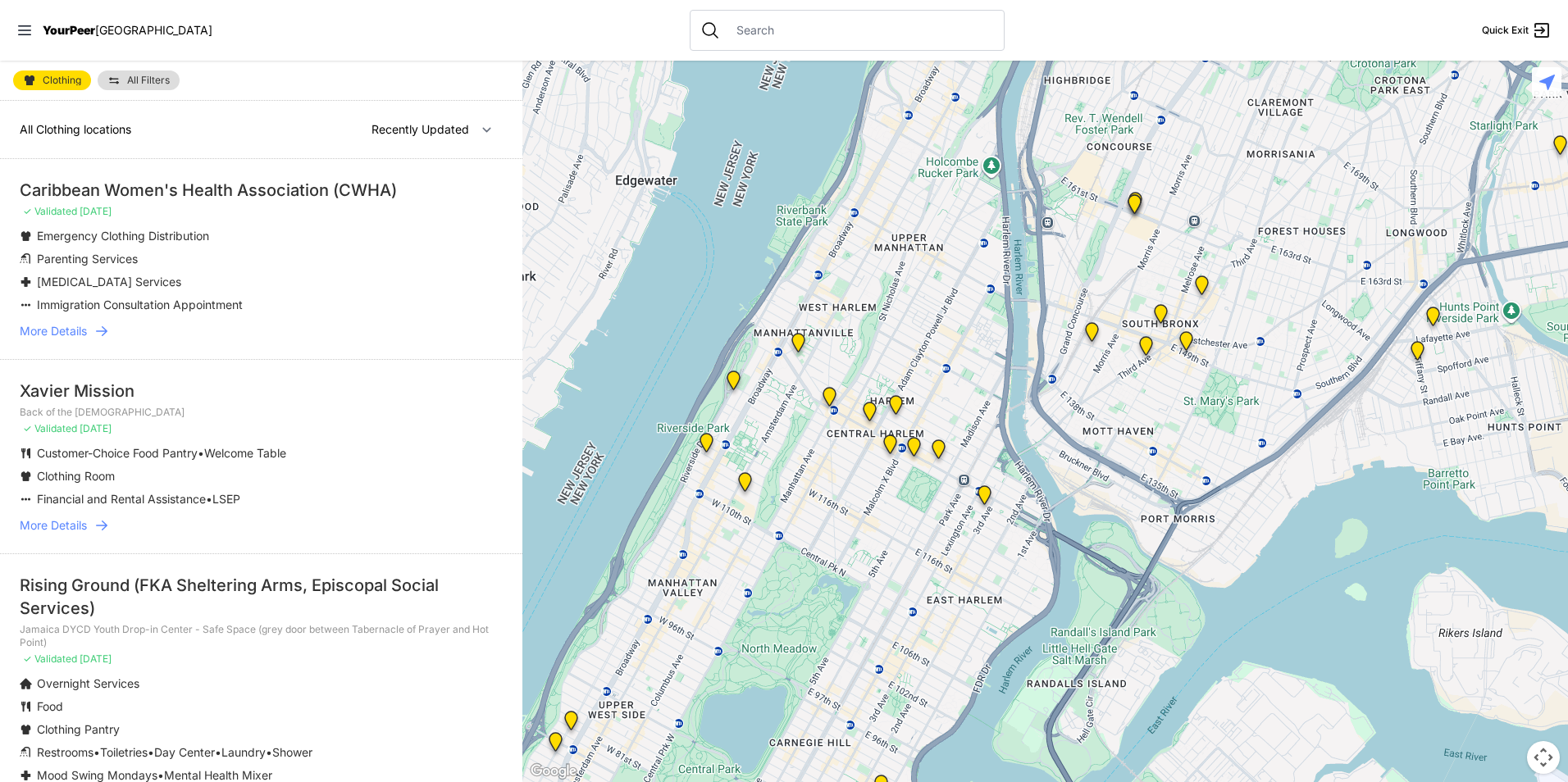
click at [1088, 329] on img "Harm Reduction Center" at bounding box center [1091, 335] width 21 height 26
